Goal: Task Accomplishment & Management: Manage account settings

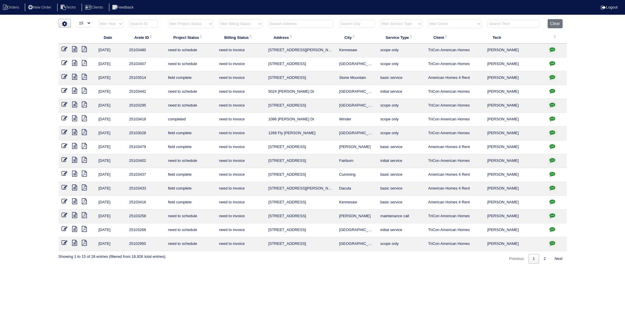
select select "15"
select select "need to invoice"
click at [286, 24] on input "text" at bounding box center [301, 24] width 65 height 8
type input "1260"
select select "need to invoice"
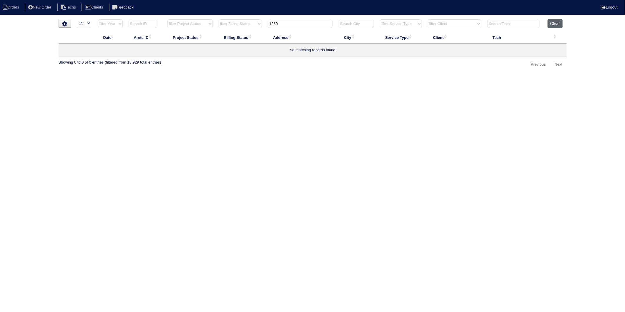
type input "1260"
click at [553, 24] on button "Clear" at bounding box center [555, 23] width 15 height 9
select select
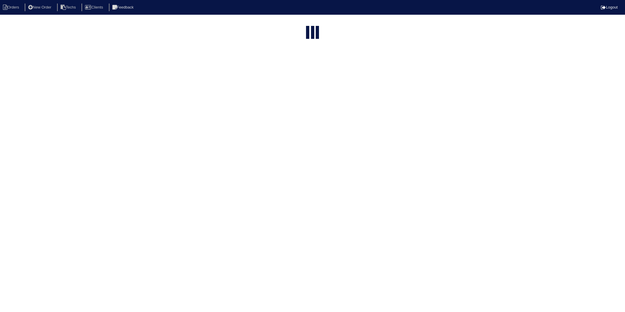
select select "15"
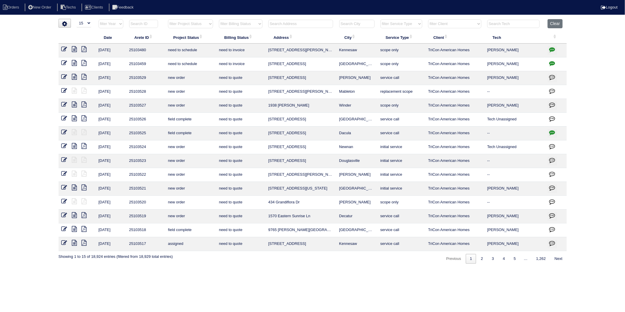
click at [280, 24] on input "text" at bounding box center [301, 24] width 65 height 8
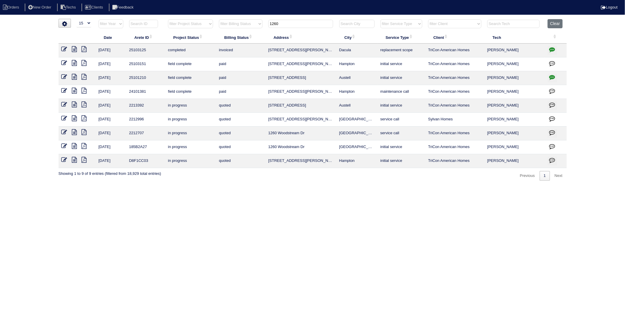
type input "1260"
click at [553, 23] on button "Clear" at bounding box center [555, 23] width 15 height 9
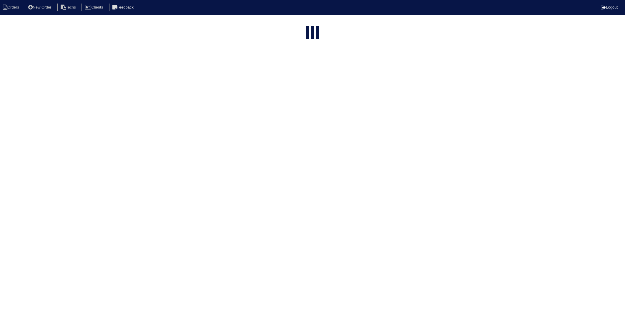
select select "15"
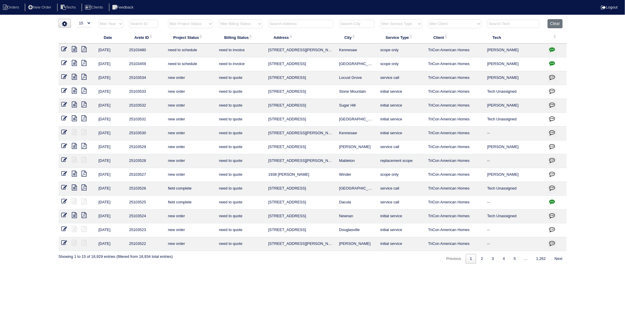
click at [293, 25] on input "text" at bounding box center [301, 24] width 65 height 8
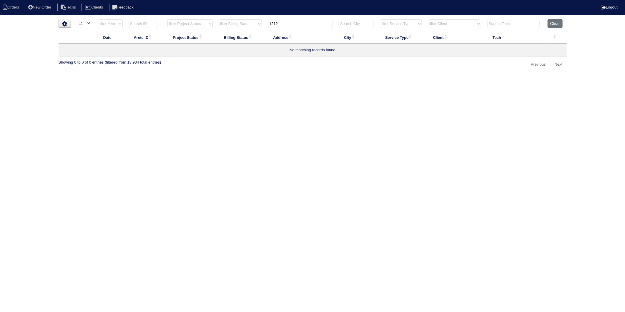
drag, startPoint x: 292, startPoint y: 25, endPoint x: 219, endPoint y: 50, distance: 76.5
click at [218, 48] on table "Date Arete ID Project Status Billing Status Address City Service Type Client Te…" at bounding box center [313, 38] width 509 height 38
type input "1012"
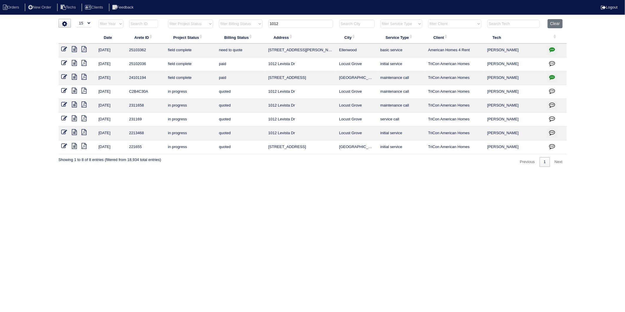
click at [554, 49] on icon "button" at bounding box center [553, 50] width 6 height 6
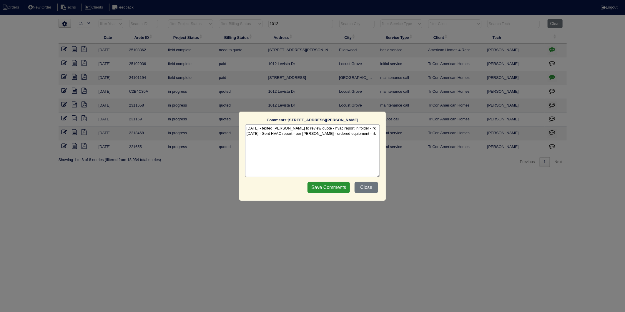
click at [366, 135] on textarea "9/17/25 - texted Dan to review quote - hvac report in folder - rk 9/22/25 - Sen…" at bounding box center [312, 150] width 135 height 53
click at [334, 185] on input "Save Comments" at bounding box center [329, 187] width 42 height 11
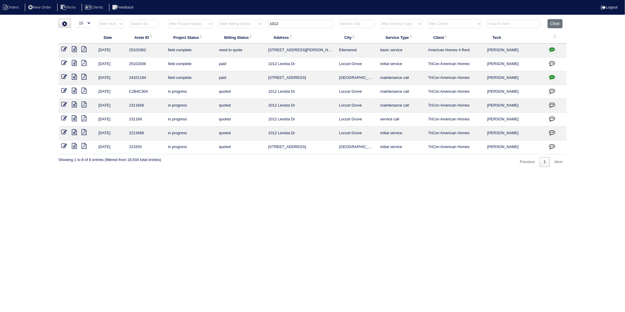
click at [554, 50] on icon "button" at bounding box center [553, 50] width 6 height 6
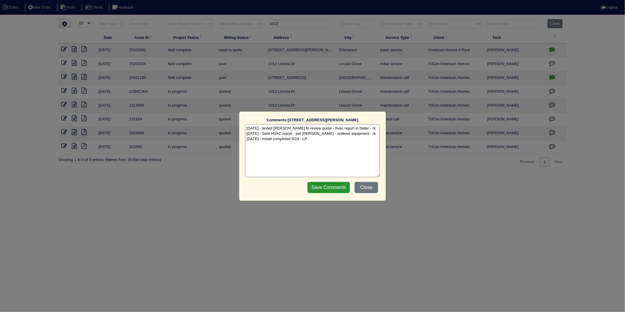
click at [299, 138] on textarea "9/17/25 - texted Dan to review quote - hvac report in folder - rk 9/22/25 - Sen…" at bounding box center [312, 150] width 135 height 53
type textarea "9/17/25 - texted Dan to review quote - hvac report in folder - rk 9/22/25 - Sen…"
click at [320, 186] on input "Save Comments" at bounding box center [329, 187] width 42 height 11
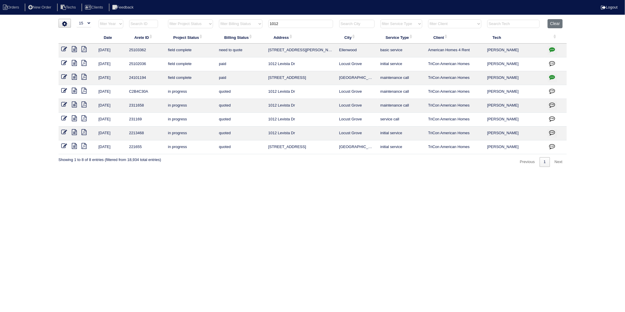
click at [63, 49] on icon at bounding box center [65, 49] width 6 height 6
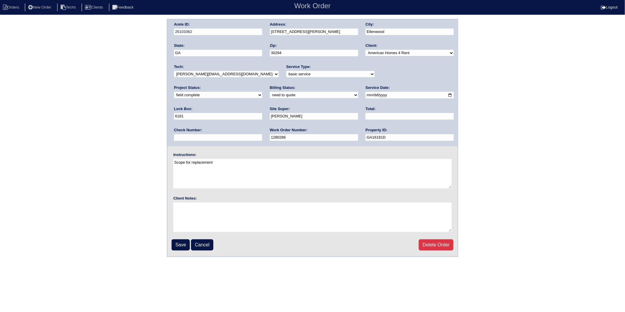
click at [262, 92] on select "new order assigned in progress field complete need to schedule admin review arc…" at bounding box center [218, 95] width 88 height 6
select select "completed"
click at [262, 92] on select "new order assigned in progress field complete need to schedule admin review arc…" at bounding box center [218, 95] width 88 height 6
click at [182, 241] on input "Save" at bounding box center [181, 244] width 18 height 11
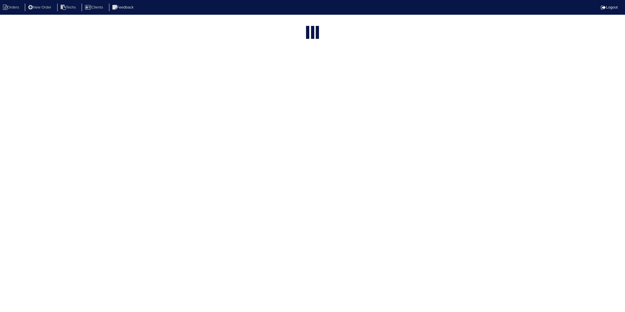
select select "15"
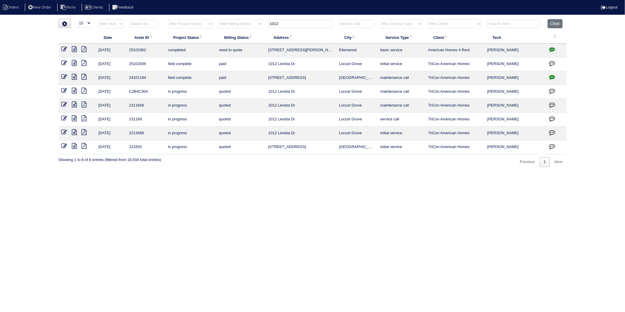
drag, startPoint x: 285, startPoint y: 21, endPoint x: 254, endPoint y: 27, distance: 31.1
click at [254, 27] on tr "filter Year -- Any Year -- 2025 2024 2023 2022 2021 2020 2019 filter Project St…" at bounding box center [313, 25] width 509 height 12
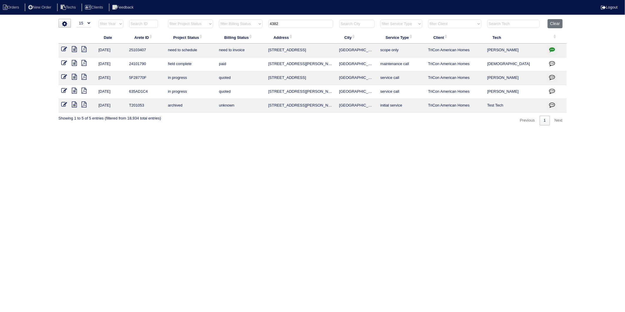
type input "4382"
click at [554, 49] on icon "button" at bounding box center [553, 50] width 6 height 6
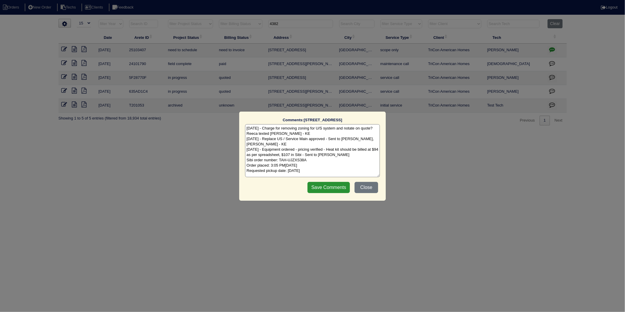
click at [338, 170] on textarea "9/17/25 - Charge for removing zoning for U/S system and notate on quote? Reeca …" at bounding box center [312, 150] width 135 height 53
type textarea "9/17/25 - Charge for removing zoning for U/S system and notate on quote? Reeca …"
click at [333, 190] on input "Save Comments" at bounding box center [329, 187] width 42 height 11
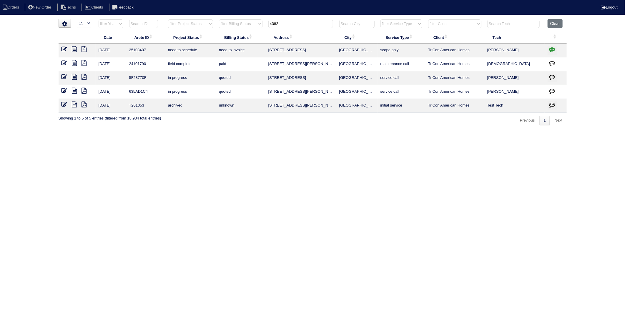
click at [63, 47] on icon at bounding box center [65, 49] width 6 height 6
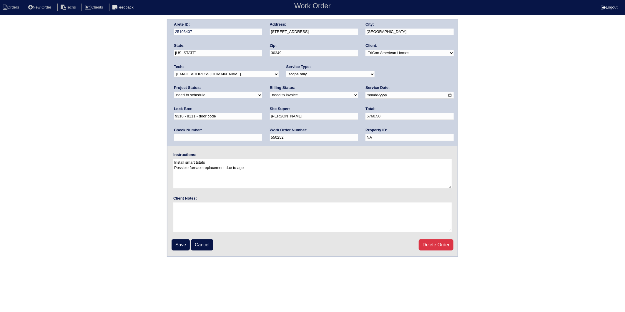
click at [262, 92] on select "new order assigned in progress field complete need to schedule admin review arc…" at bounding box center [218, 95] width 88 height 6
select select "completed"
click at [262, 92] on select "new order assigned in progress field complete need to schedule admin review arc…" at bounding box center [218, 95] width 88 height 6
click at [270, 94] on select "need to quote quoted need to invoice invoiced paid warranty purchase order need…" at bounding box center [314, 95] width 88 height 6
select select "invoiced"
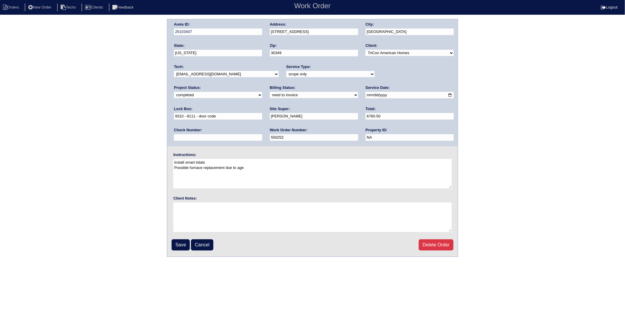
click at [270, 92] on select "need to quote quoted need to invoice invoiced paid warranty purchase order need…" at bounding box center [314, 95] width 88 height 6
click at [183, 245] on input "Save" at bounding box center [181, 244] width 18 height 11
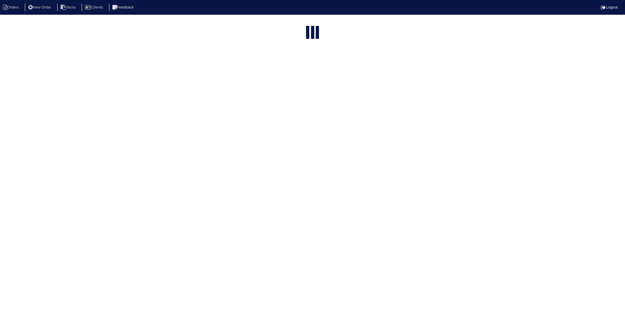
select select "15"
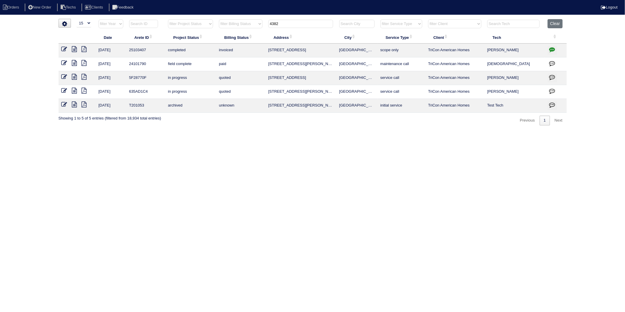
drag, startPoint x: 288, startPoint y: 21, endPoint x: 236, endPoint y: 35, distance: 53.8
click at [236, 35] on table "Date Arete ID Project Status Billing Status Address City Service Type Client Te…" at bounding box center [313, 66] width 509 height 94
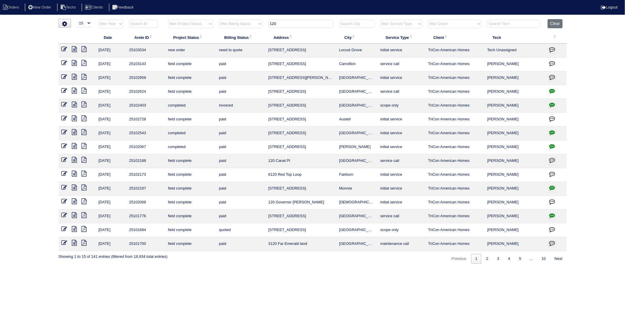
drag, startPoint x: 283, startPoint y: 24, endPoint x: 241, endPoint y: 32, distance: 43.1
click at [241, 32] on table "Date Arete ID Project Status Billing Status Address City Service Type Client Te…" at bounding box center [313, 135] width 509 height 232
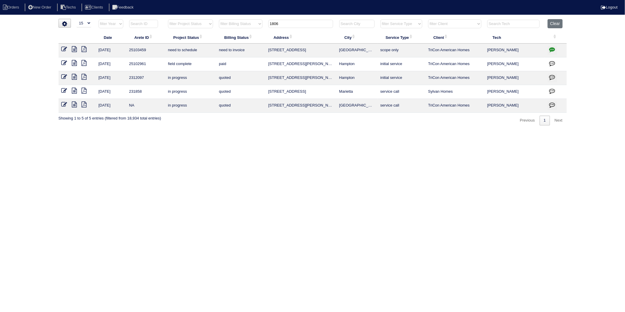
drag, startPoint x: 282, startPoint y: 25, endPoint x: 223, endPoint y: 37, distance: 60.6
click at [224, 38] on table "Date Arete ID Project Status Billing Status Address City Service Type Client Te…" at bounding box center [313, 66] width 509 height 94
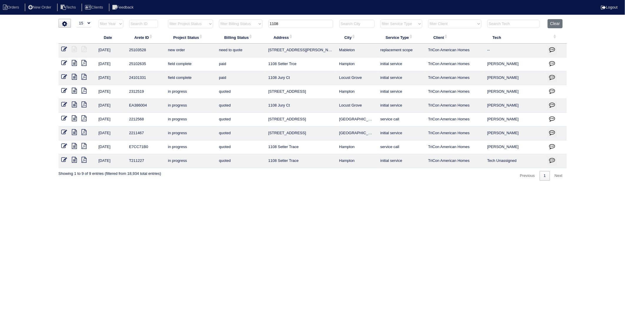
type input "1108"
